Goal: Information Seeking & Learning: Learn about a topic

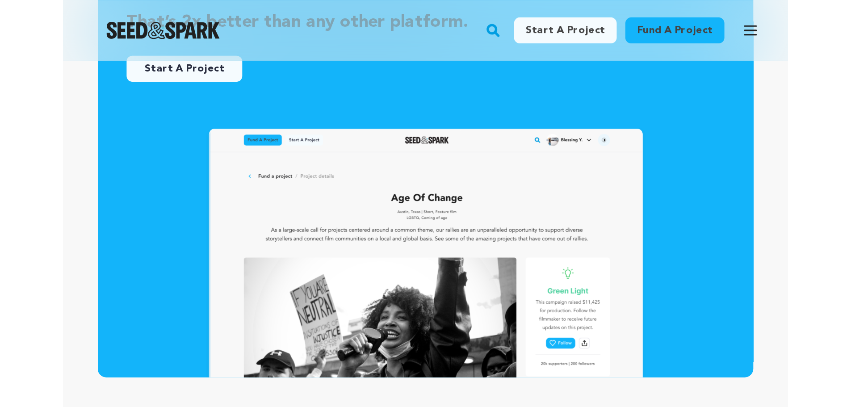
scroll to position [535, 0]
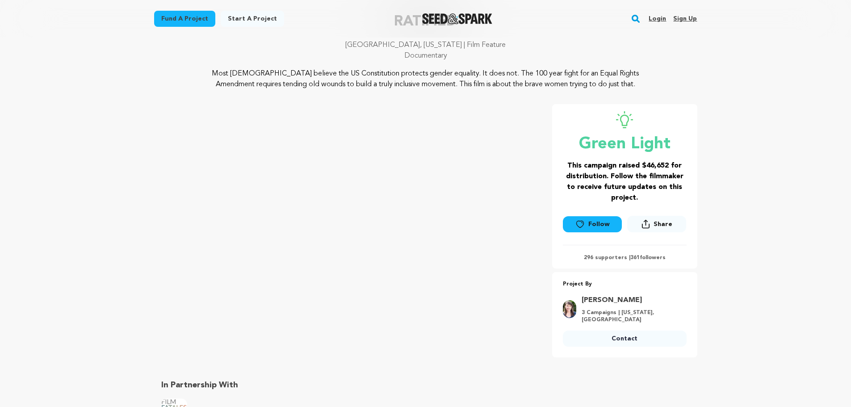
scroll to position [89, 0]
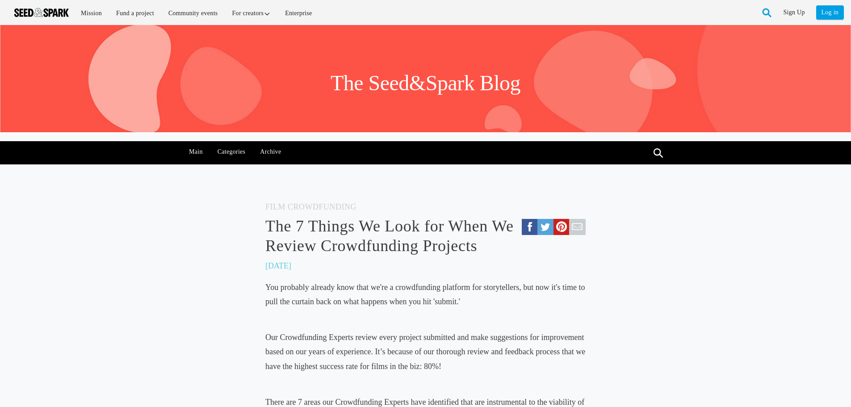
drag, startPoint x: 857, startPoint y: 28, endPoint x: 857, endPoint y: 20, distance: 8.0
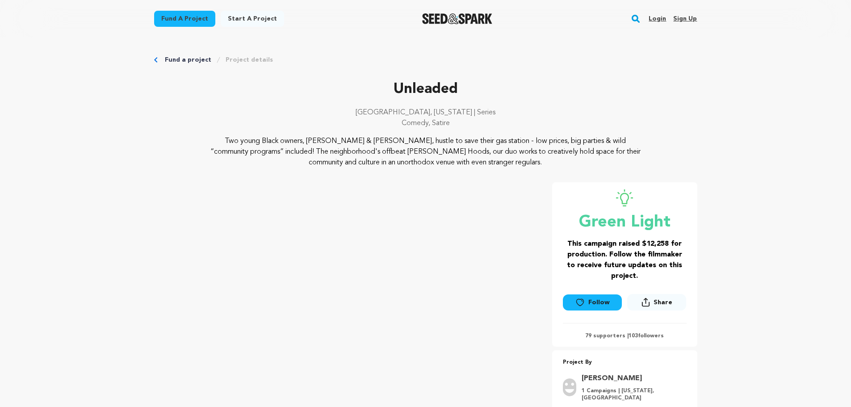
drag, startPoint x: 849, startPoint y: 20, endPoint x: 852, endPoint y: 38, distance: 18.1
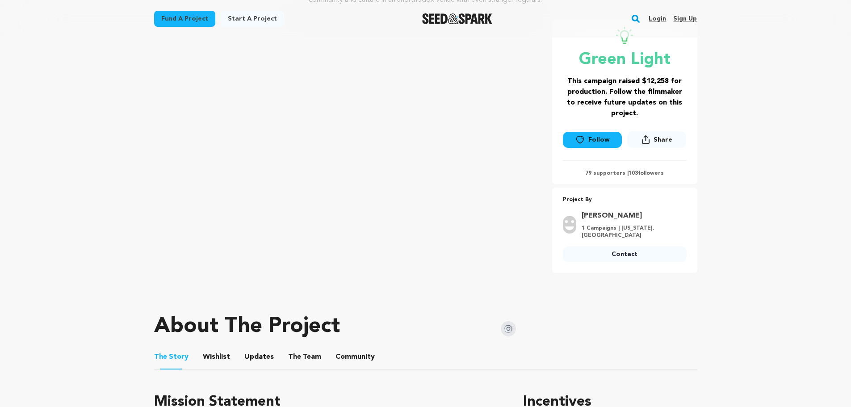
scroll to position [22, 0]
